Goal: Find specific page/section: Find specific page/section

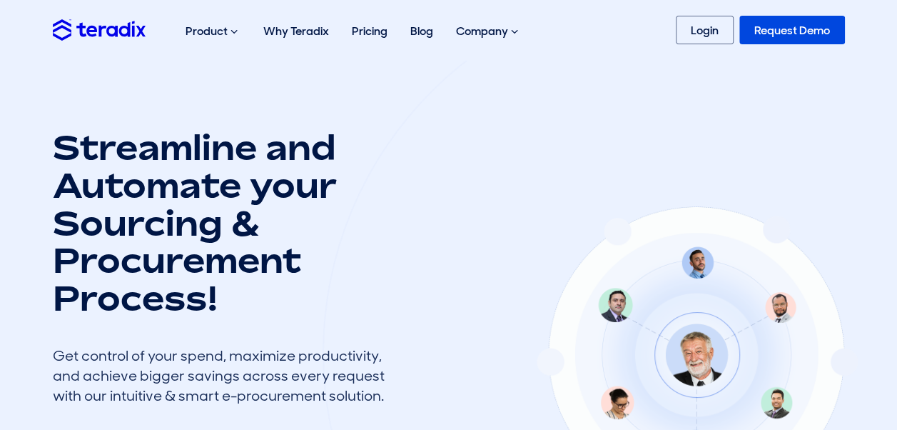
click at [685, 35] on link "Login" at bounding box center [705, 30] width 58 height 29
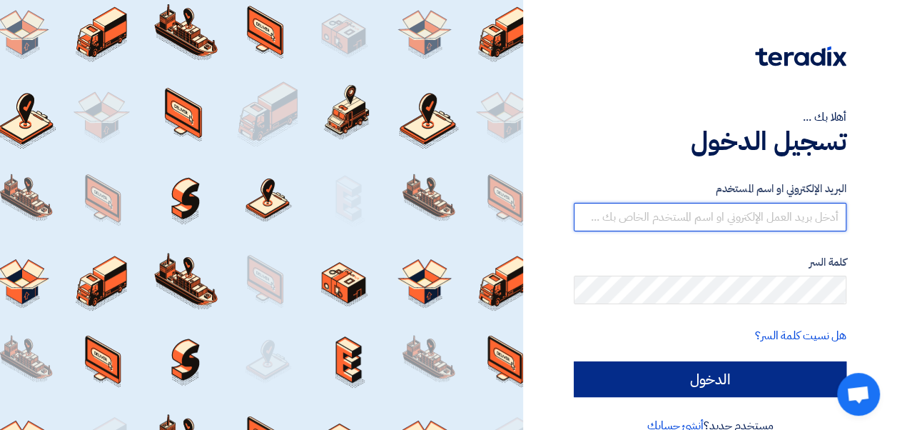
type input "[EMAIL_ADDRESS][PERSON_NAME][DOMAIN_NAME]"
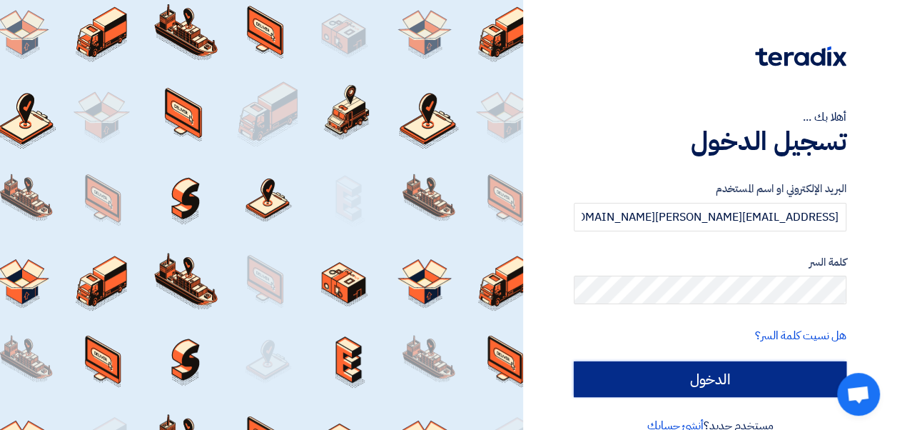
click at [758, 375] on input "الدخول" at bounding box center [710, 379] width 273 height 36
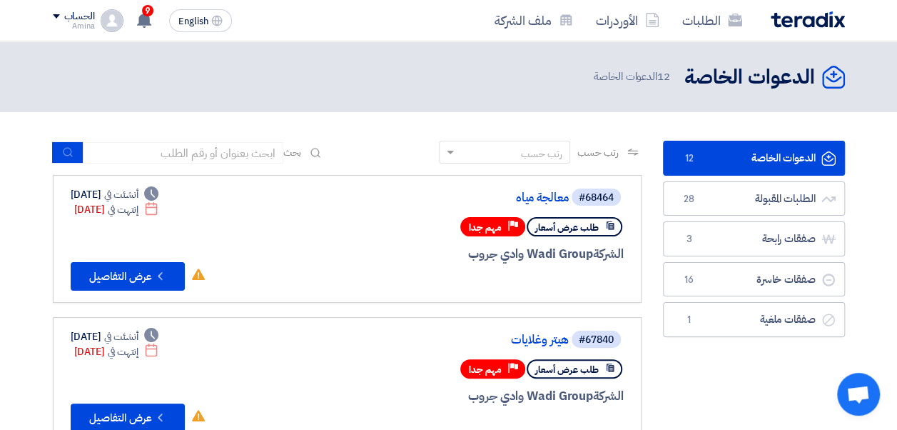
click at [625, 74] on span "12 الدعوات الخاصة" at bounding box center [633, 77] width 79 height 16
click at [689, 14] on link "الطلبات" at bounding box center [712, 21] width 83 height 34
click at [625, 16] on link "الأوردرات" at bounding box center [628, 21] width 86 height 34
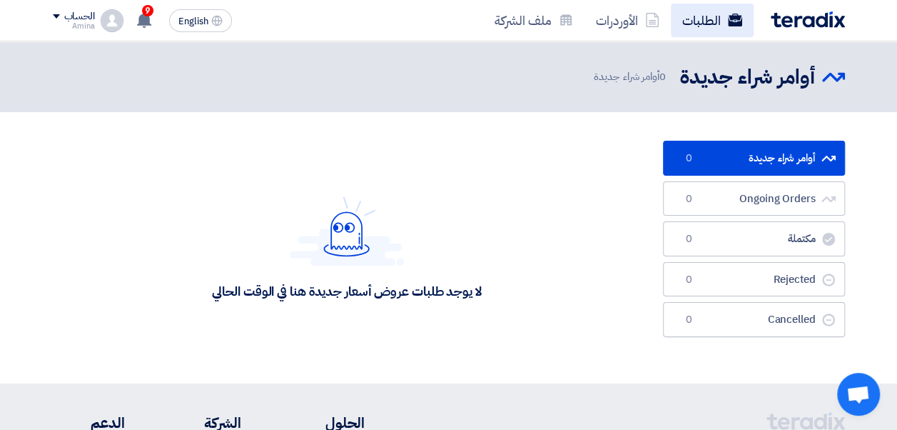
click at [704, 24] on link "الطلبات" at bounding box center [712, 21] width 83 height 34
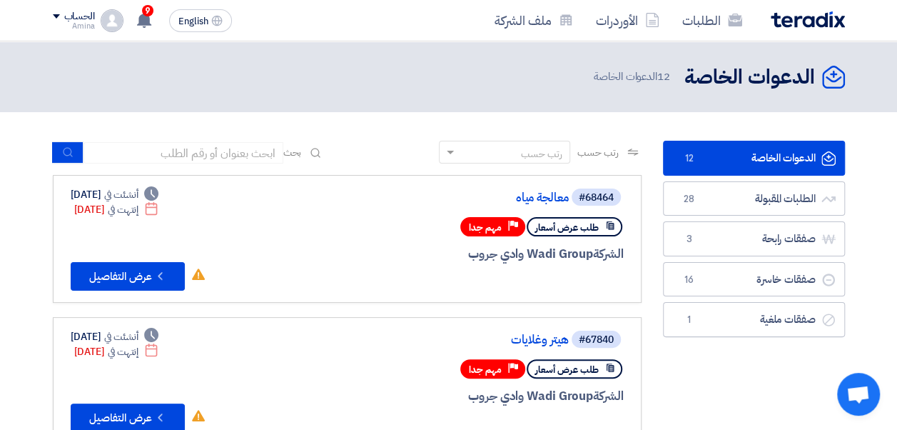
click at [69, 29] on div "Amina" at bounding box center [74, 26] width 42 height 8
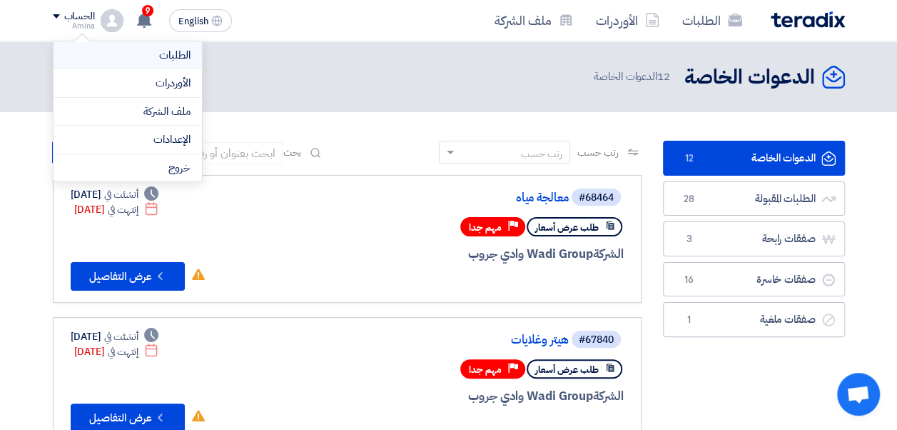
click at [111, 51] on link "الطلبات" at bounding box center [128, 55] width 126 height 16
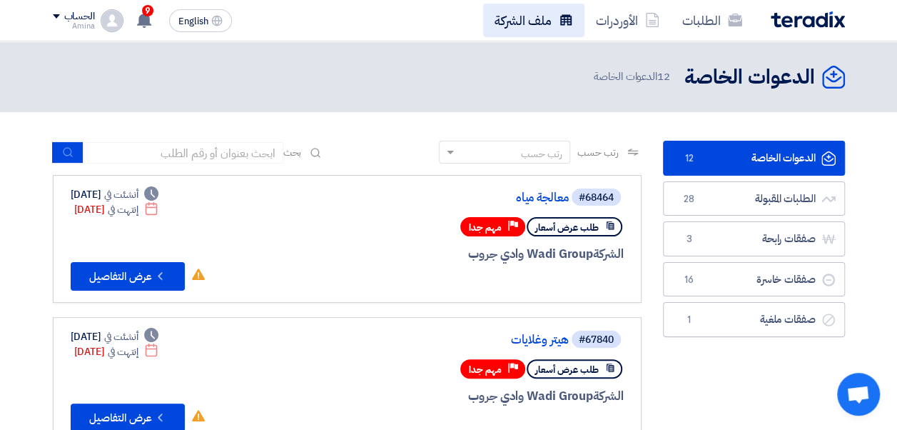
click at [535, 17] on link "ملف الشركة" at bounding box center [533, 21] width 101 height 34
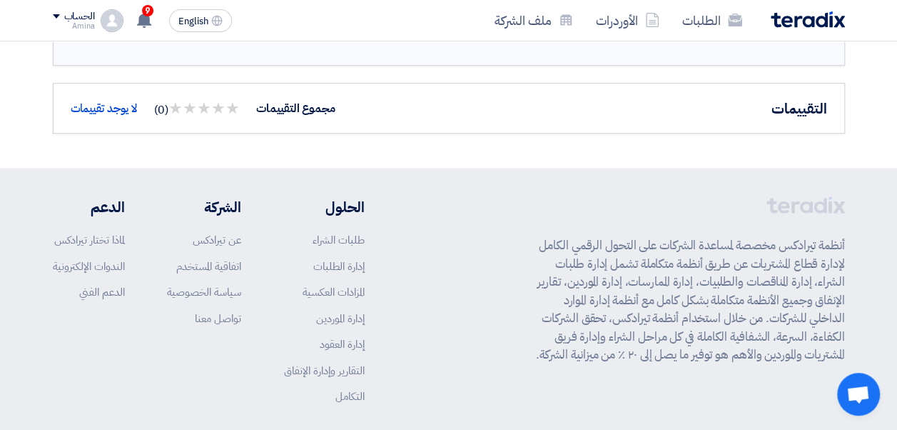
scroll to position [608, 0]
